Goal: Navigation & Orientation: Find specific page/section

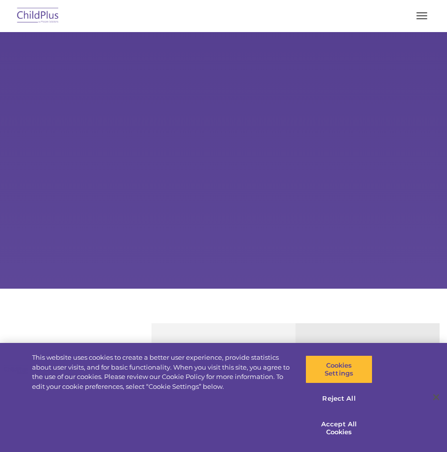
select select "MEDIUM"
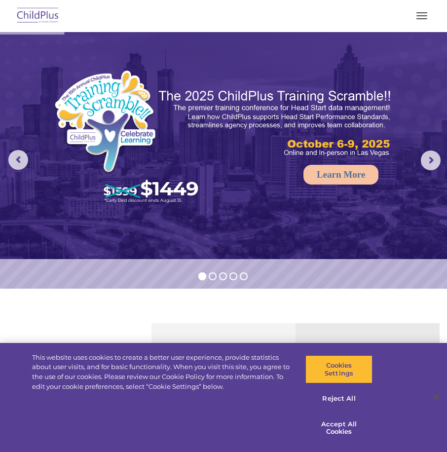
click at [424, 15] on span "button" at bounding box center [421, 15] width 11 height 1
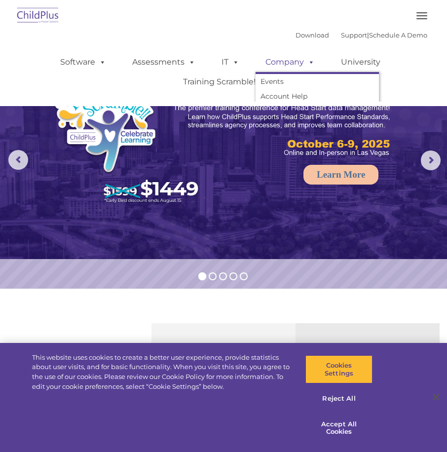
click at [280, 66] on link "Company" at bounding box center [290, 62] width 69 height 20
click at [430, 137] on img at bounding box center [223, 145] width 447 height 227
click at [408, 137] on img at bounding box center [223, 145] width 447 height 227
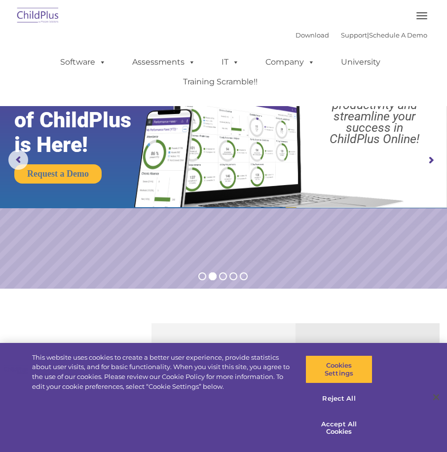
click at [196, 209] on rs-slide "Request a Demo The Future of ChildPlus is Here! Boost your productivity and str…" at bounding box center [223, 160] width 447 height 257
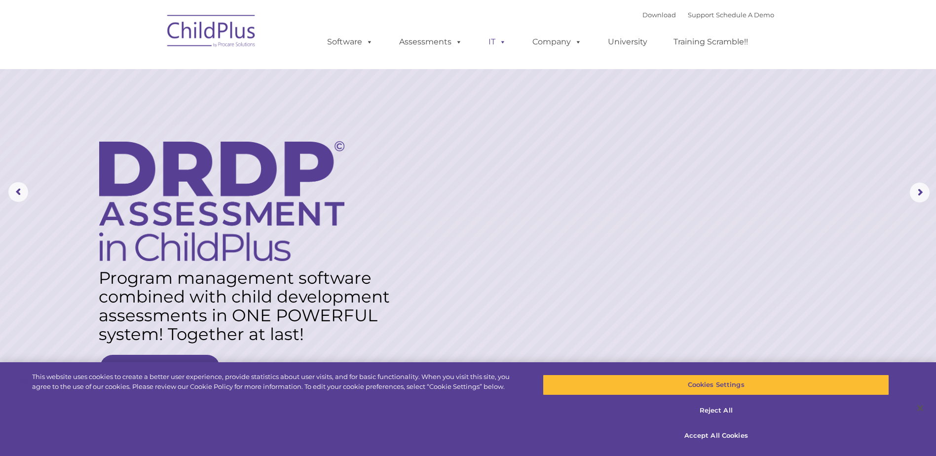
click at [447, 47] on link "IT" at bounding box center [497, 42] width 37 height 20
click at [447, 432] on button "Accept All Cookies" at bounding box center [716, 435] width 346 height 21
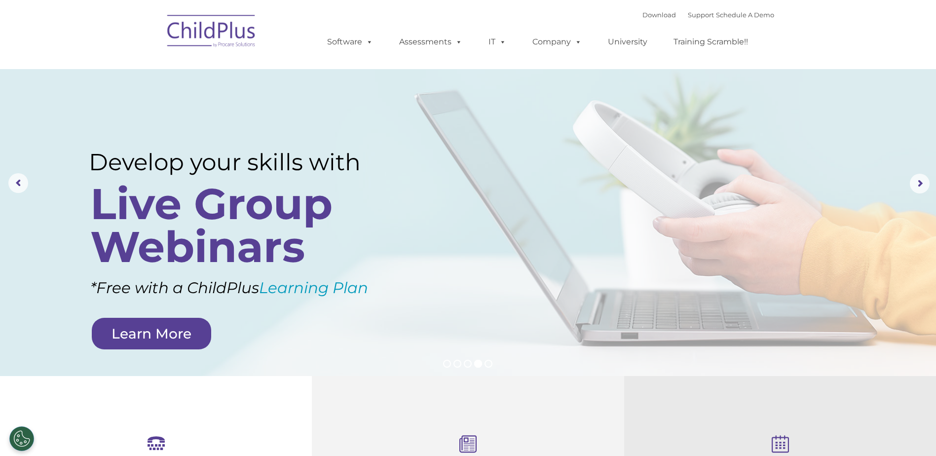
scroll to position [7, 0]
